Goal: Transaction & Acquisition: Subscribe to service/newsletter

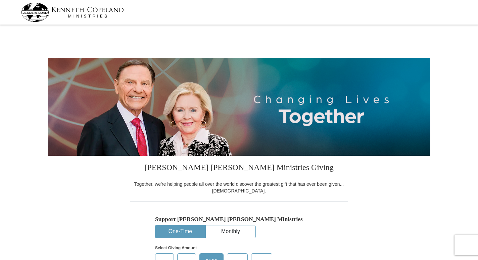
select select "TN"
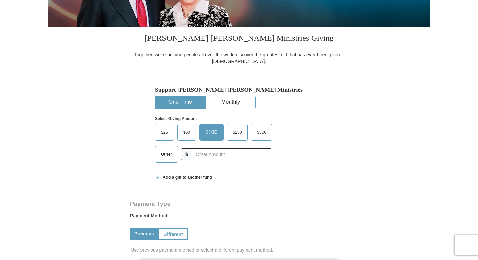
scroll to position [130, 0]
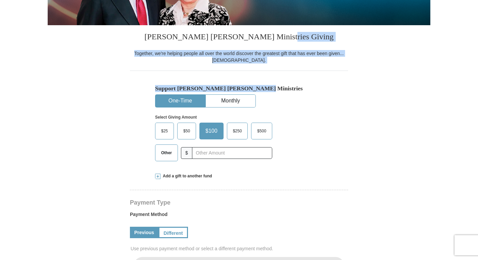
drag, startPoint x: 0, startPoint y: 0, endPoint x: 446, endPoint y: 70, distance: 451.5
click at [227, 101] on button "Monthly" at bounding box center [231, 101] width 50 height 12
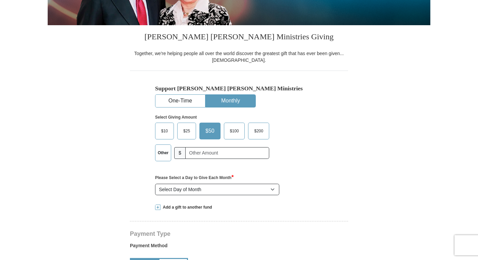
click at [235, 130] on span "$100" at bounding box center [234, 131] width 16 height 10
click at [0, 0] on input "$100" at bounding box center [0, 0] width 0 height 0
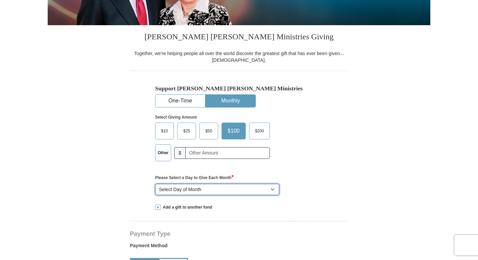
click at [273, 189] on select "Select Day of Month 1 2 3 4 5 6 7 8 9 10 11 12 13 14 15 16 17 18 19 20 21 22 23…" at bounding box center [217, 188] width 124 height 11
select select "15"
click at [155, 183] on select "Select Day of Month 1 2 3 4 5 6 7 8 9 10 11 12 13 14 15 16 17 18 19 20 21 22 23…" at bounding box center [217, 188] width 124 height 11
click at [235, 129] on span "$100" at bounding box center [233, 131] width 19 height 10
click at [0, 0] on input "$100" at bounding box center [0, 0] width 0 height 0
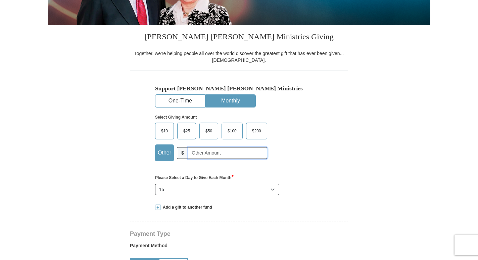
click at [190, 151] on input "text" at bounding box center [227, 153] width 79 height 12
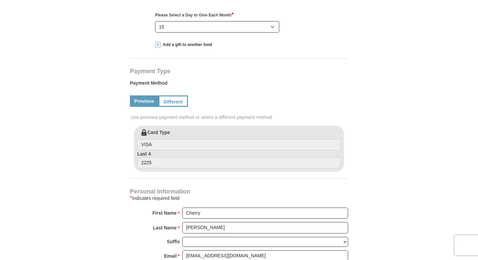
scroll to position [294, 0]
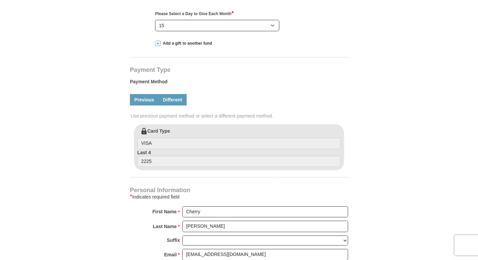
type input "150.00"
click at [176, 98] on link "Different" at bounding box center [172, 99] width 28 height 11
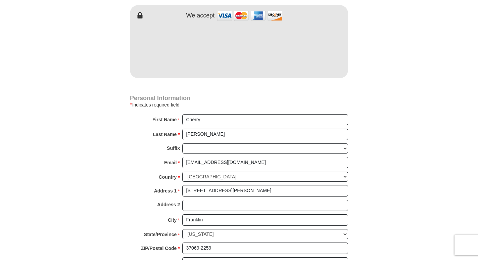
scroll to position [456, 0]
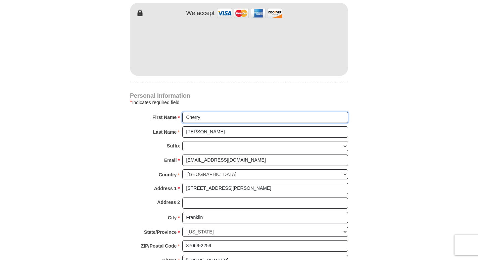
drag, startPoint x: 202, startPoint y: 117, endPoint x: 197, endPoint y: 117, distance: 5.4
click at [197, 117] on input "Cherry" at bounding box center [265, 117] width 166 height 11
type input "cheryl"
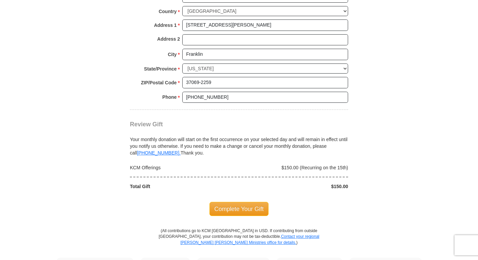
scroll to position [620, 0]
click at [242, 206] on span "Complete Your Gift" at bounding box center [238, 208] width 59 height 14
